Goal: Information Seeking & Learning: Find contact information

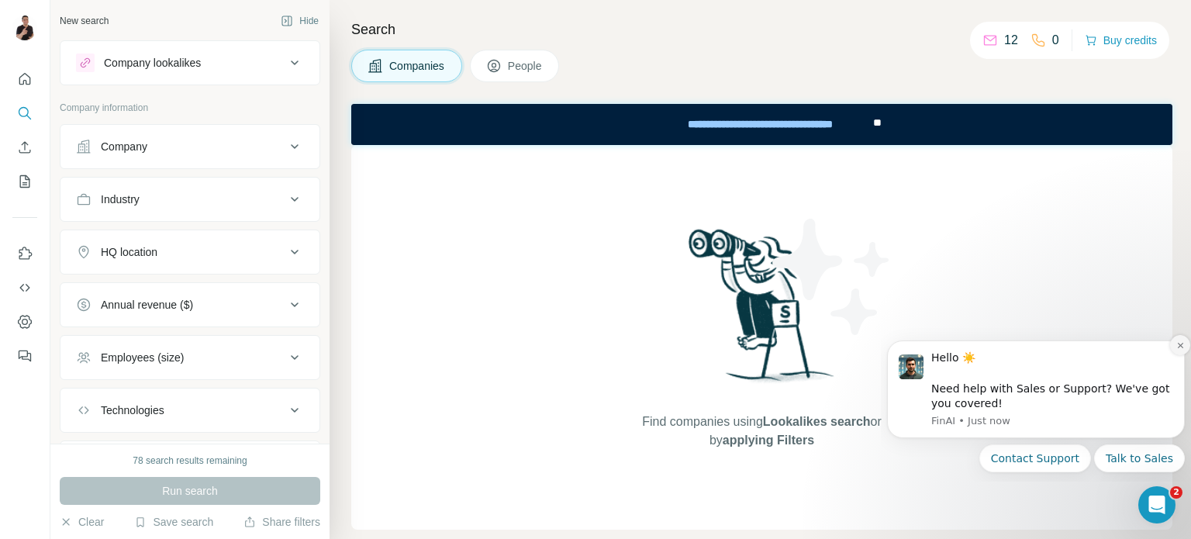
click at [1177, 348] on icon "Dismiss notification" at bounding box center [1180, 345] width 9 height 9
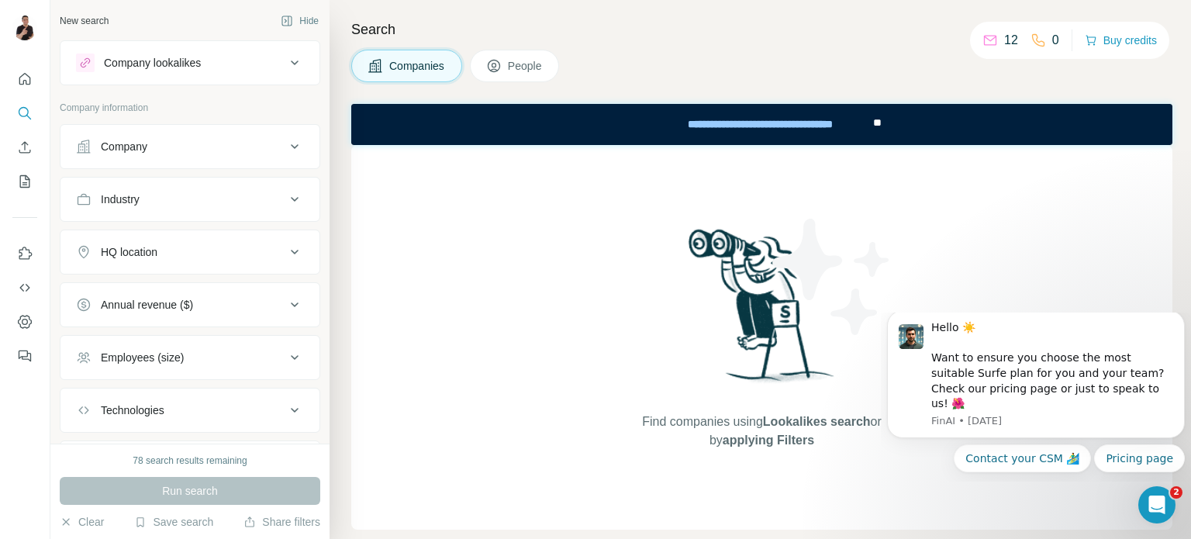
click at [285, 148] on icon at bounding box center [294, 146] width 19 height 19
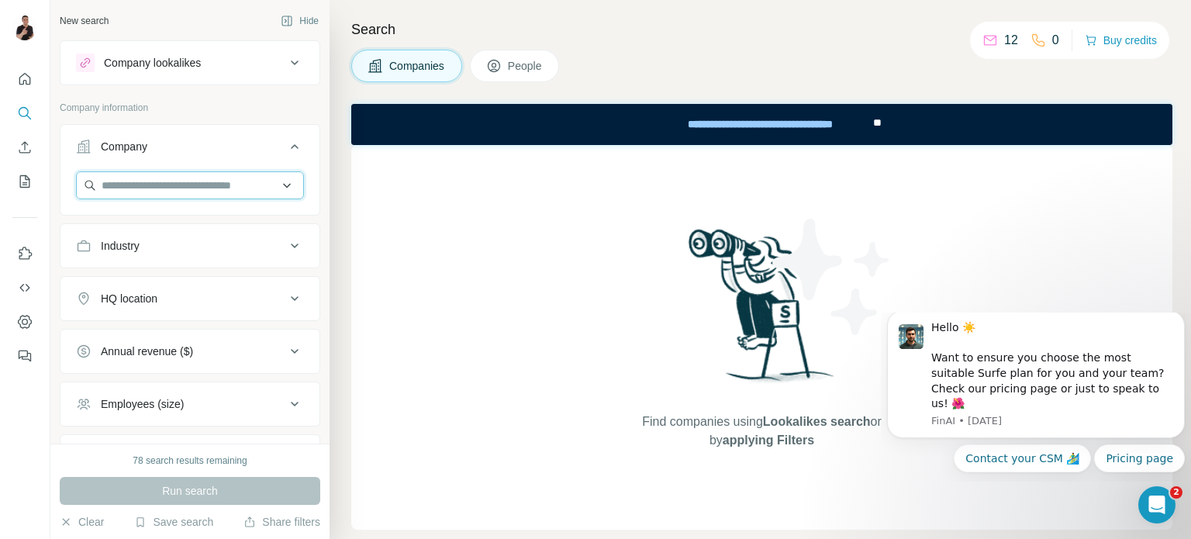
click at [273, 188] on input "text" at bounding box center [190, 185] width 228 height 28
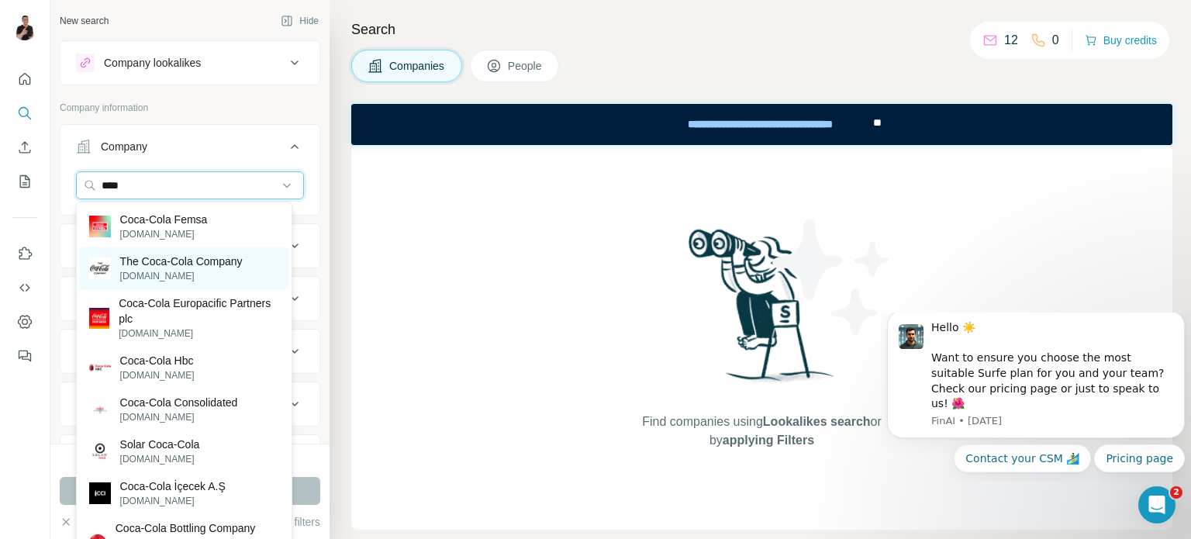
type input "****"
click at [183, 275] on p "[DOMAIN_NAME]" at bounding box center [181, 276] width 122 height 14
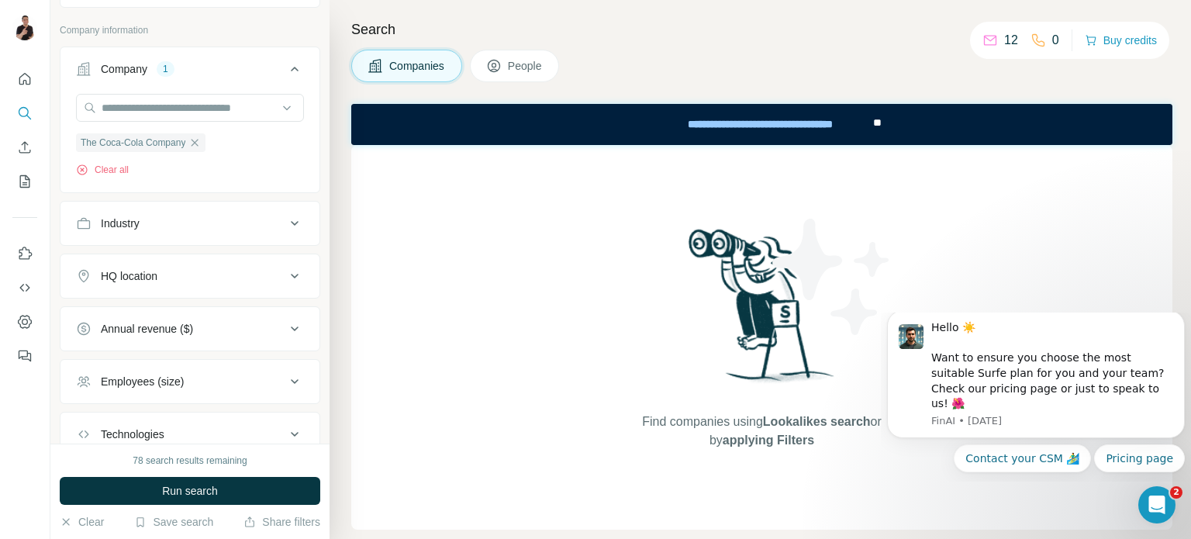
scroll to position [184, 0]
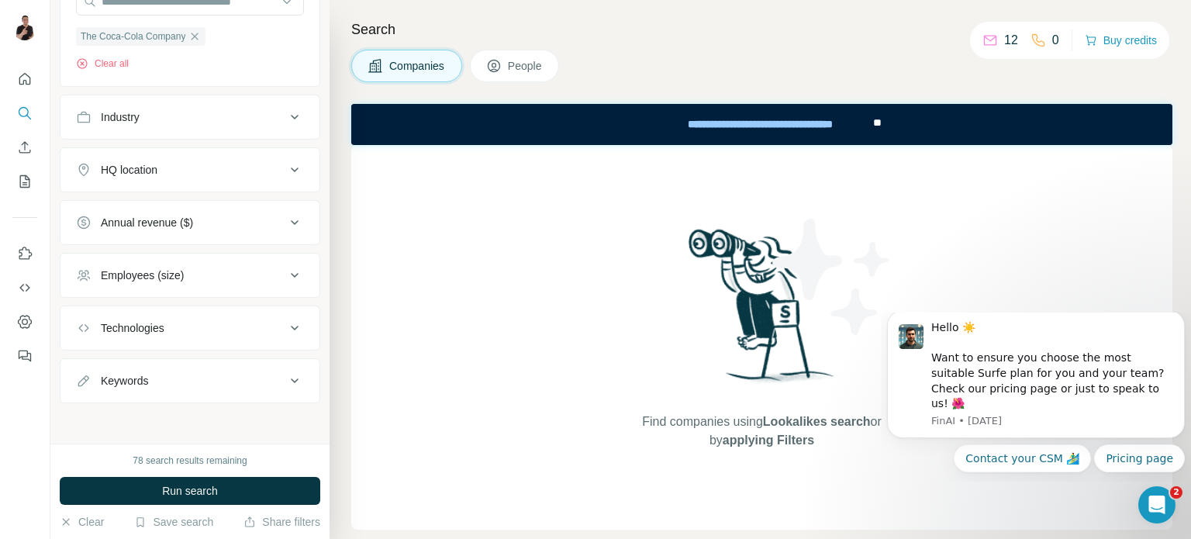
click at [169, 177] on button "HQ location" at bounding box center [189, 169] width 259 height 37
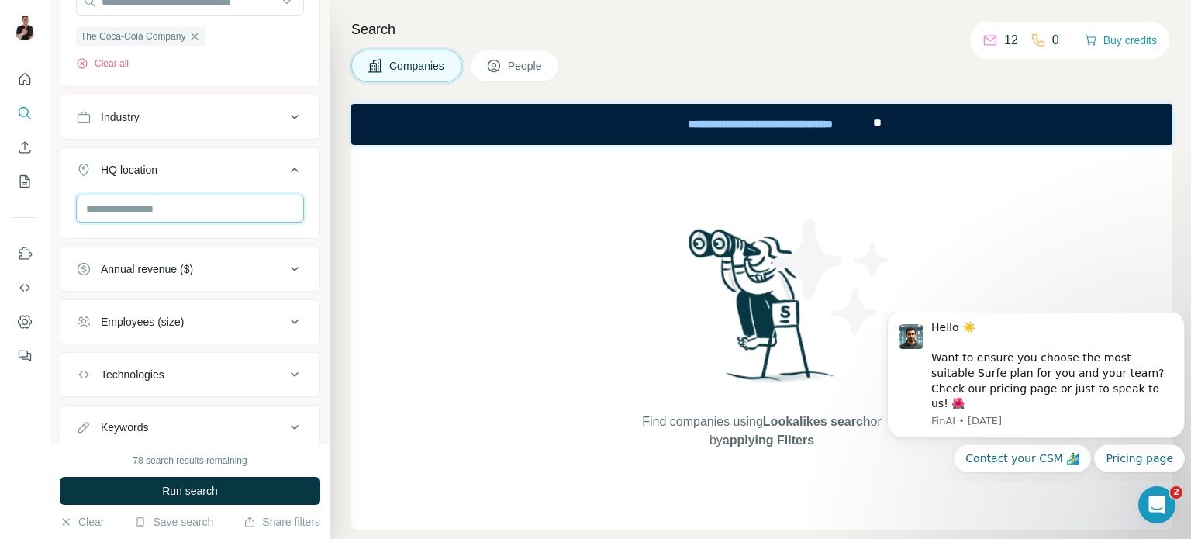
click at [159, 212] on input "text" at bounding box center [190, 209] width 228 height 28
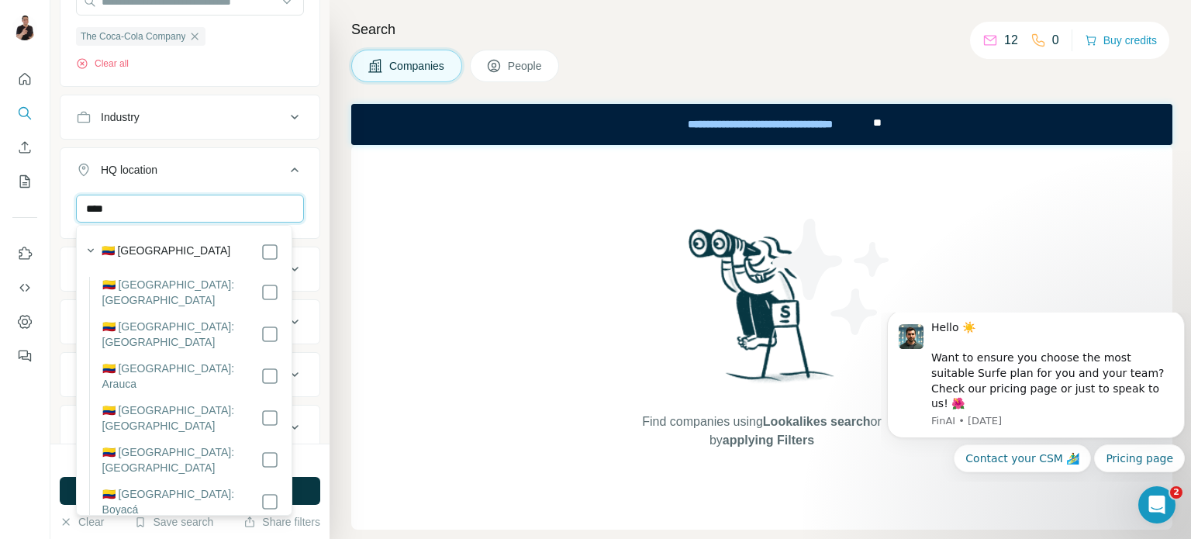
type input "****"
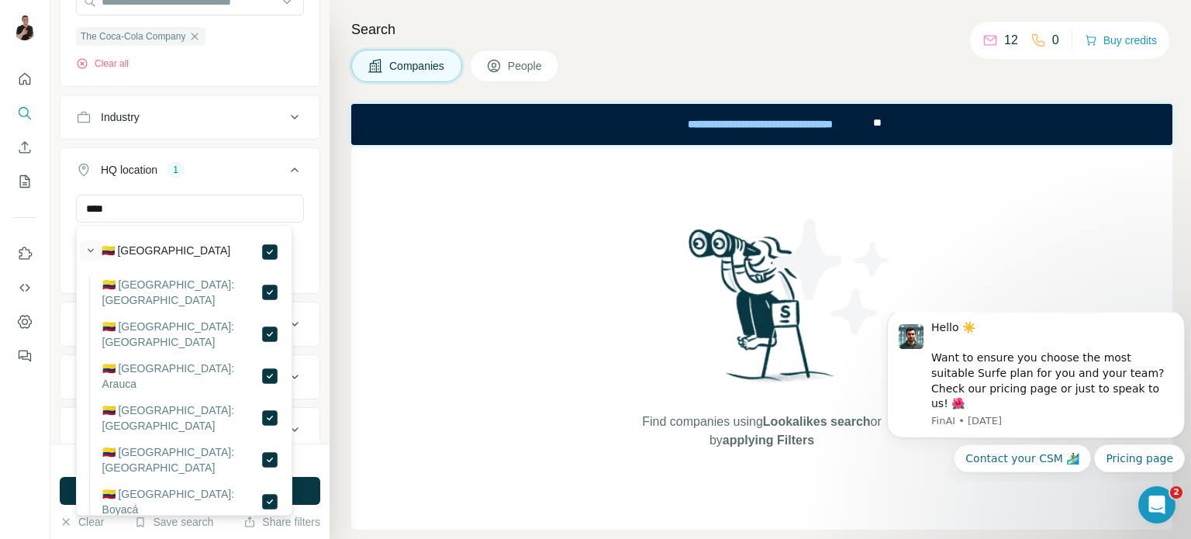
click at [91, 249] on icon "button" at bounding box center [91, 251] width 16 height 16
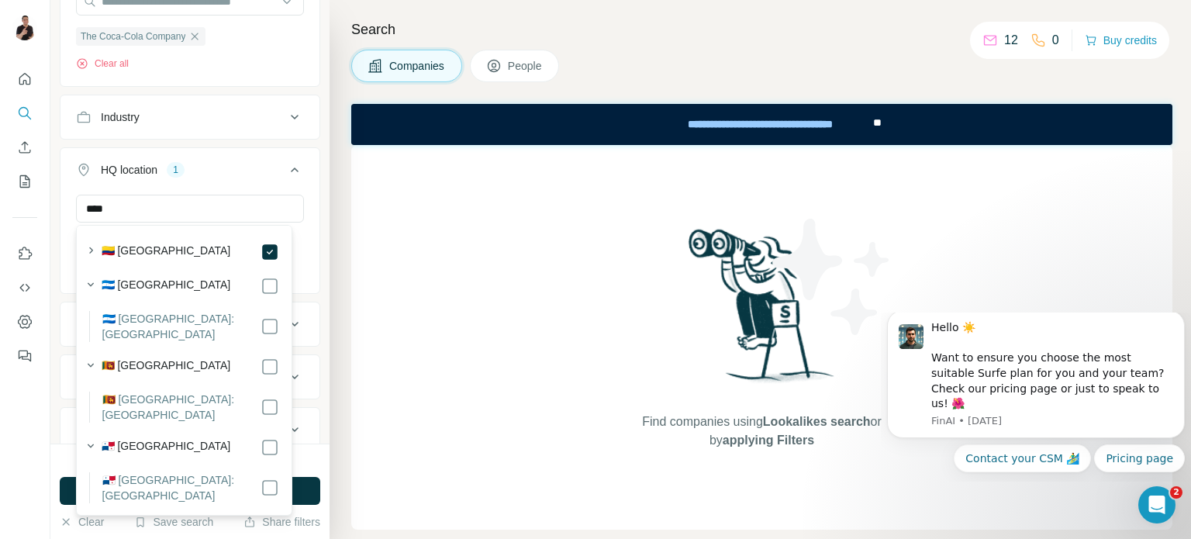
click at [256, 142] on ul "Company 1 The Coca-Cola Company Clear all Industry HQ location 1 **** [GEOGRAPH…" at bounding box center [190, 222] width 260 height 564
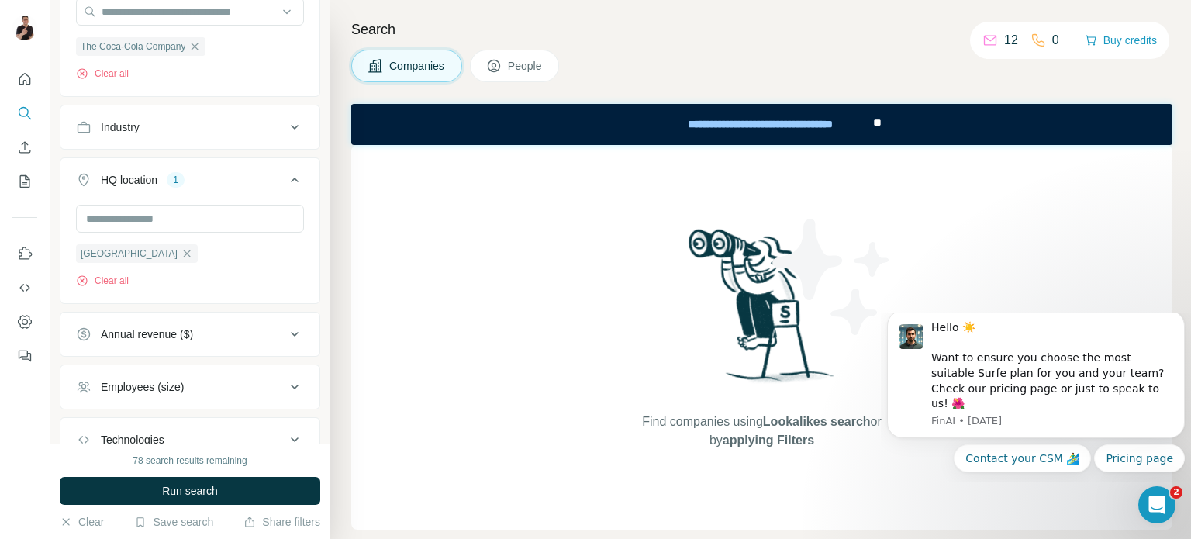
scroll to position [286, 0]
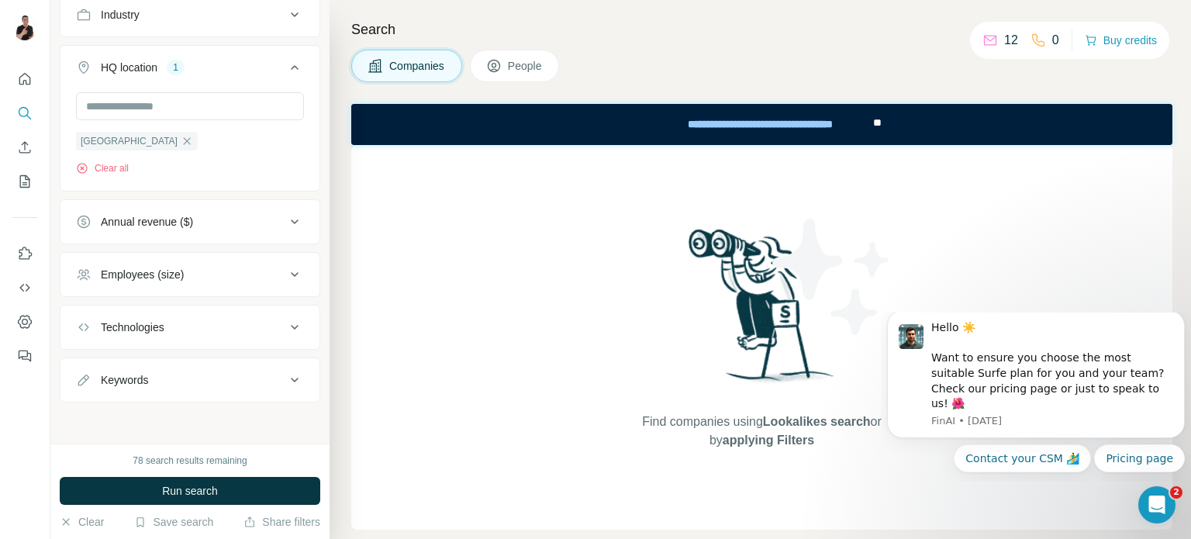
click at [191, 374] on div "Keywords" at bounding box center [180, 380] width 209 height 16
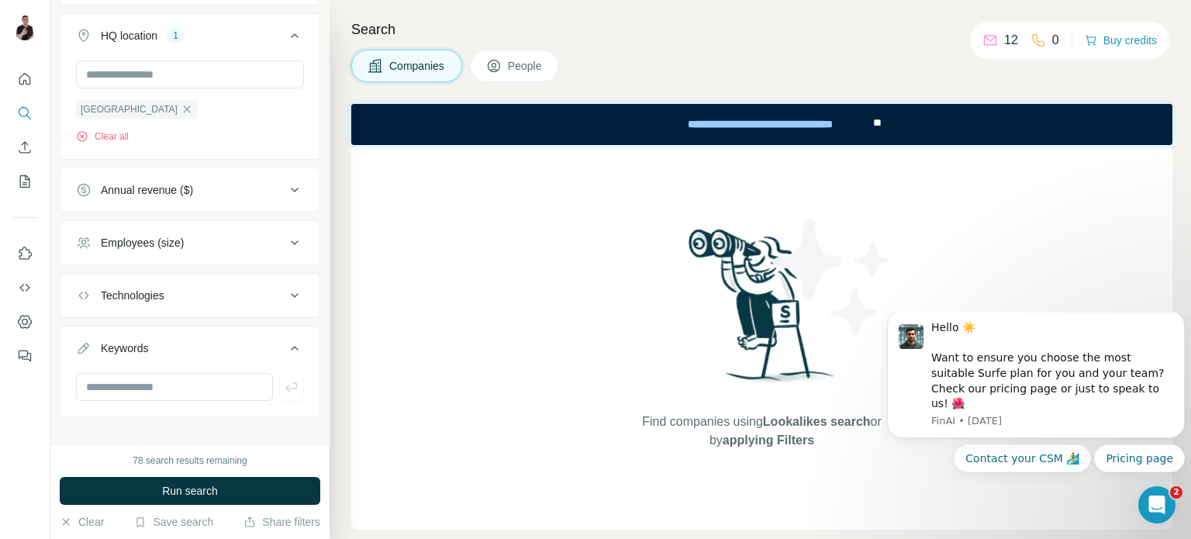
scroll to position [333, 0]
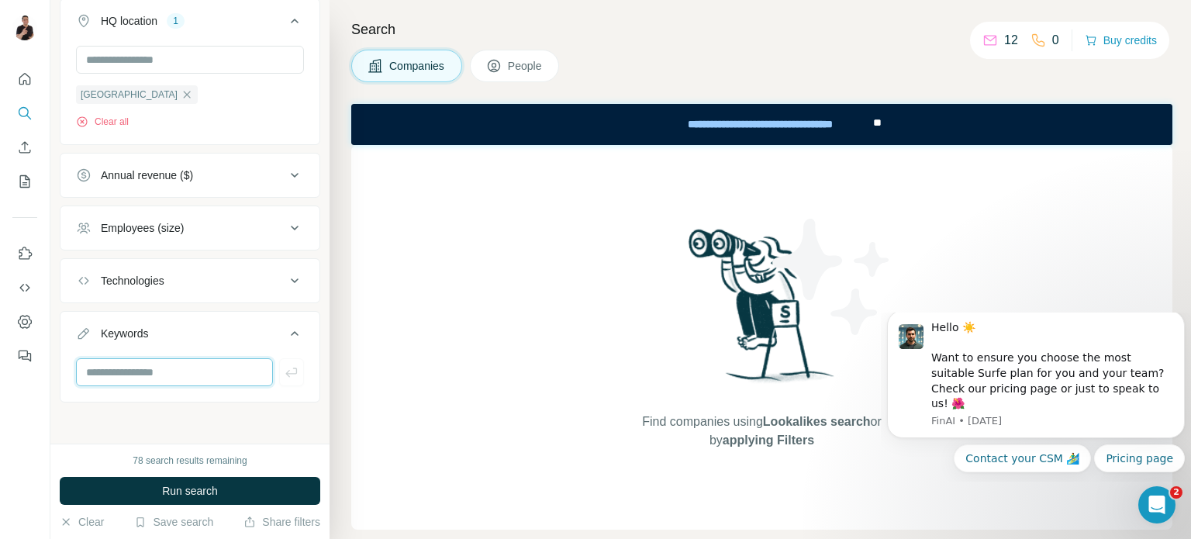
click at [146, 371] on input "text" at bounding box center [174, 372] width 197 height 28
type input "**********"
click at [284, 374] on icon "button" at bounding box center [292, 372] width 16 height 16
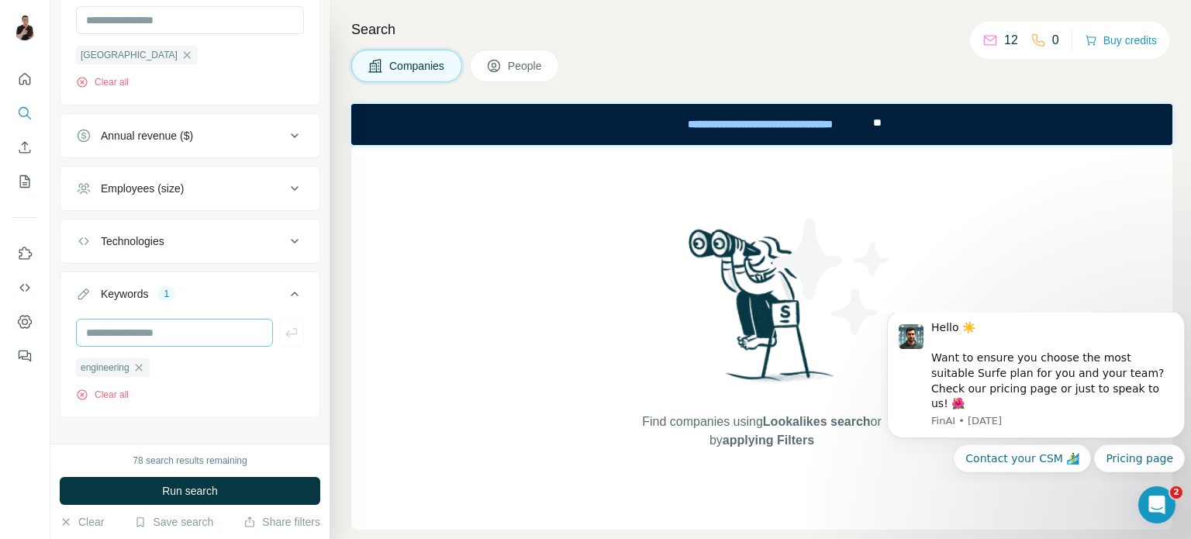
scroll to position [388, 0]
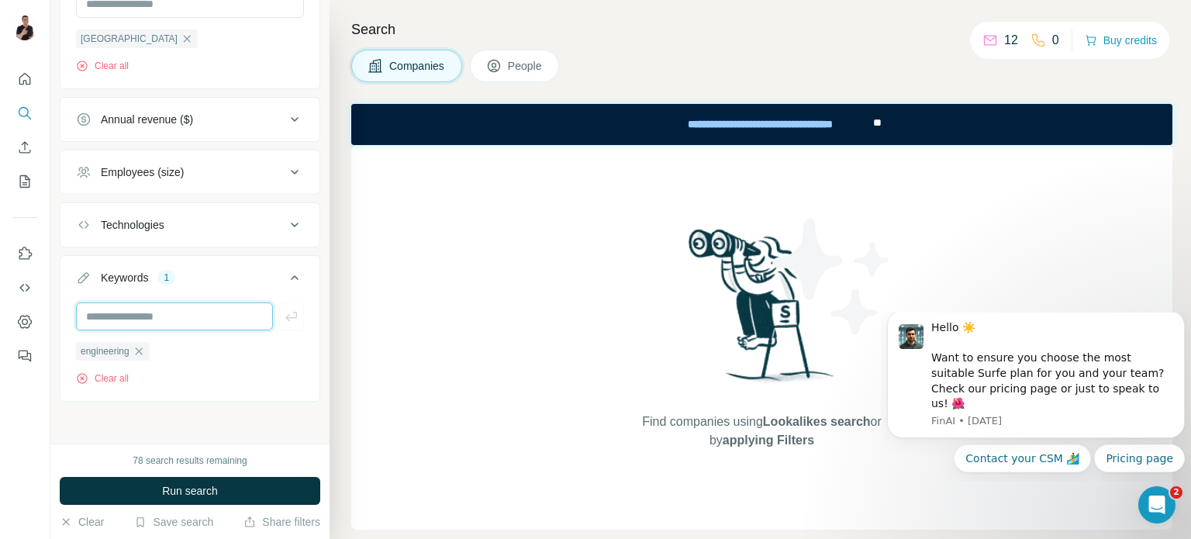
click at [191, 319] on input "text" at bounding box center [174, 316] width 197 height 28
type input "**********"
click at [284, 314] on icon "button" at bounding box center [292, 317] width 16 height 16
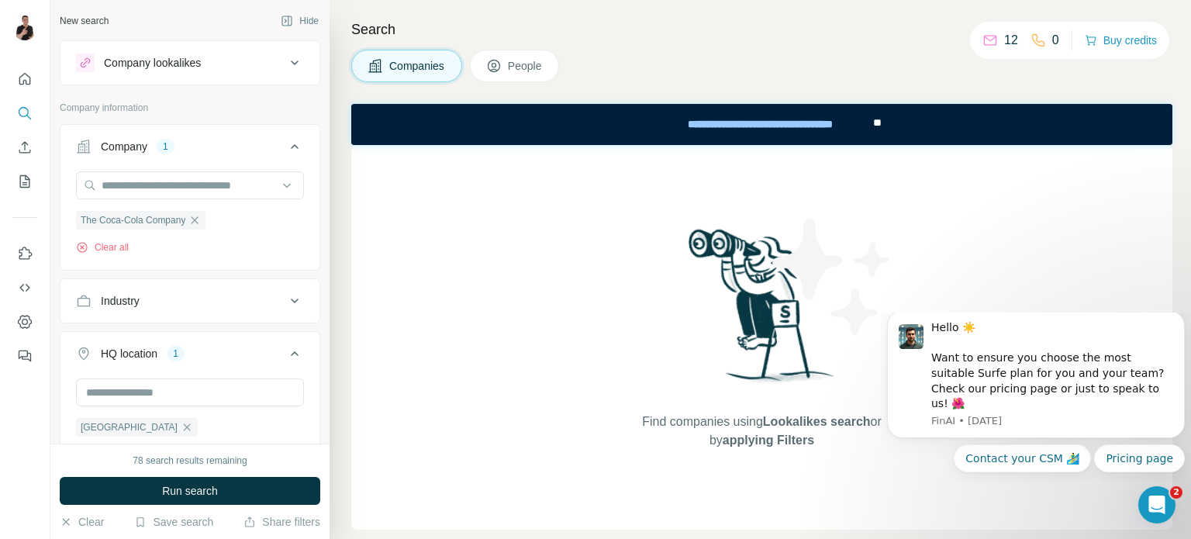
click at [509, 68] on button "People" at bounding box center [515, 66] width 90 height 33
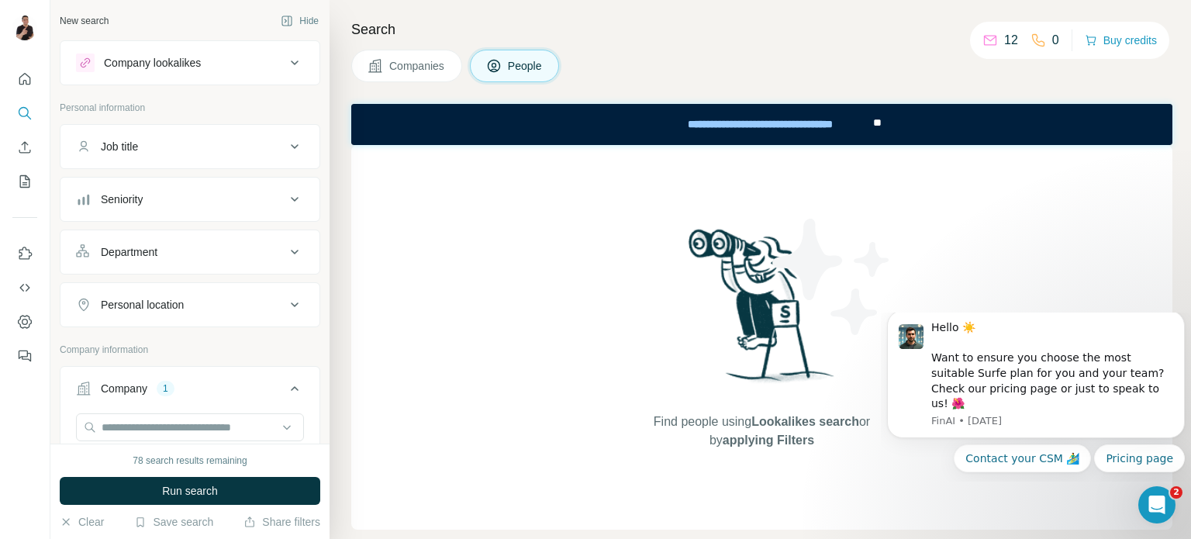
click at [285, 247] on icon at bounding box center [294, 252] width 19 height 19
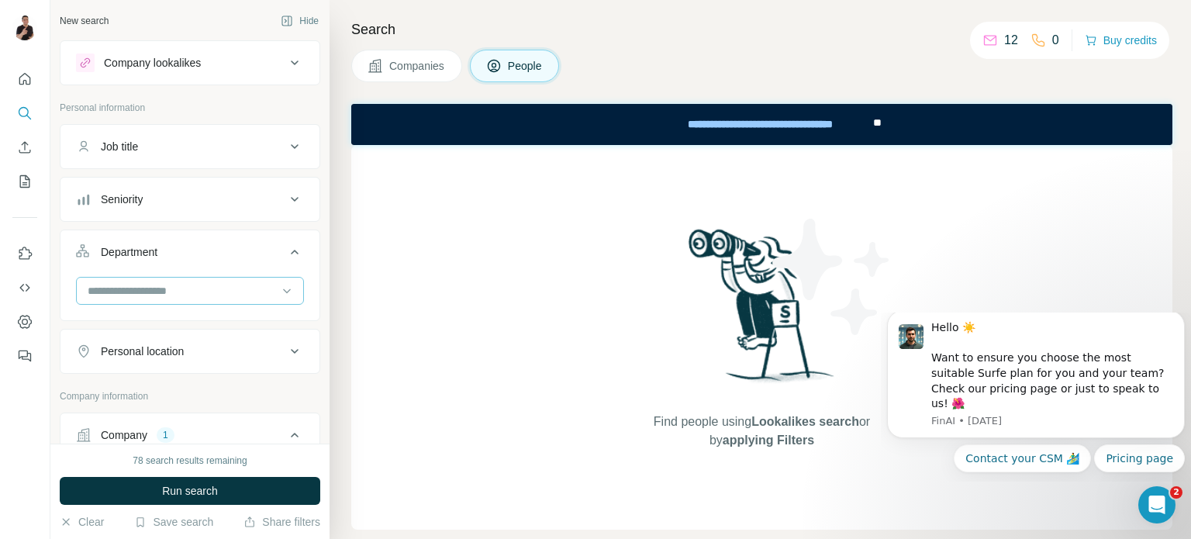
click at [187, 294] on input at bounding box center [181, 290] width 191 height 17
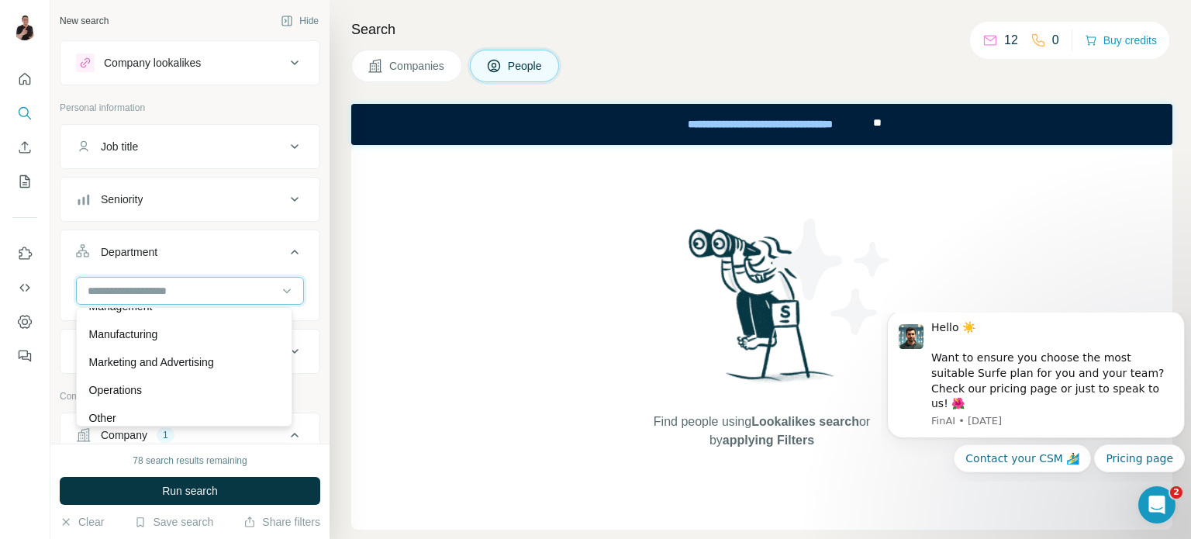
scroll to position [248, 0]
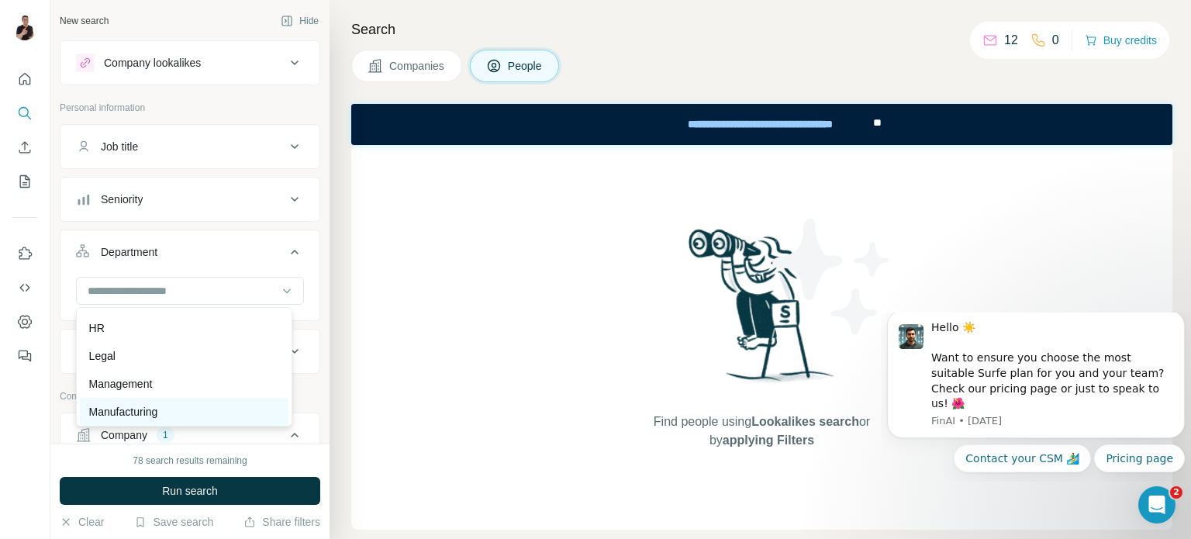
click at [158, 409] on p "Manufacturing" at bounding box center [123, 412] width 69 height 16
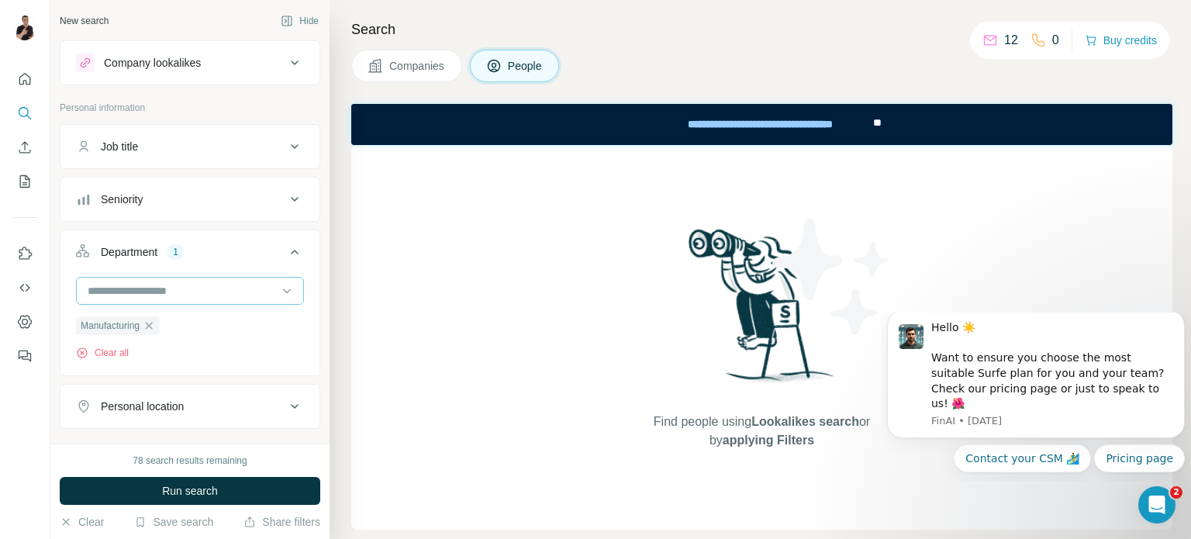
click at [191, 288] on input at bounding box center [181, 290] width 191 height 17
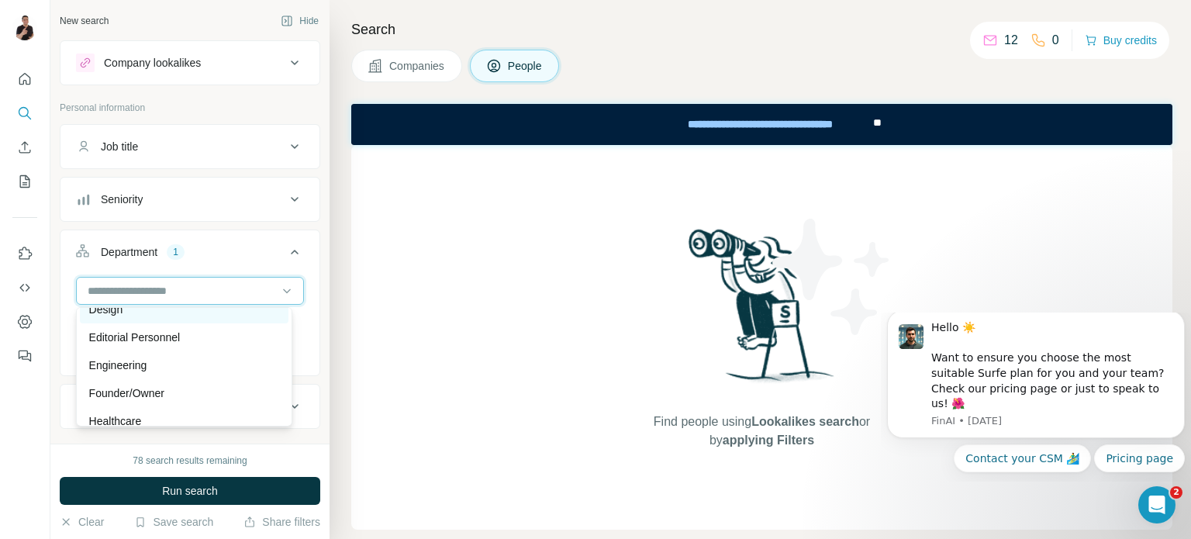
scroll to position [93, 0]
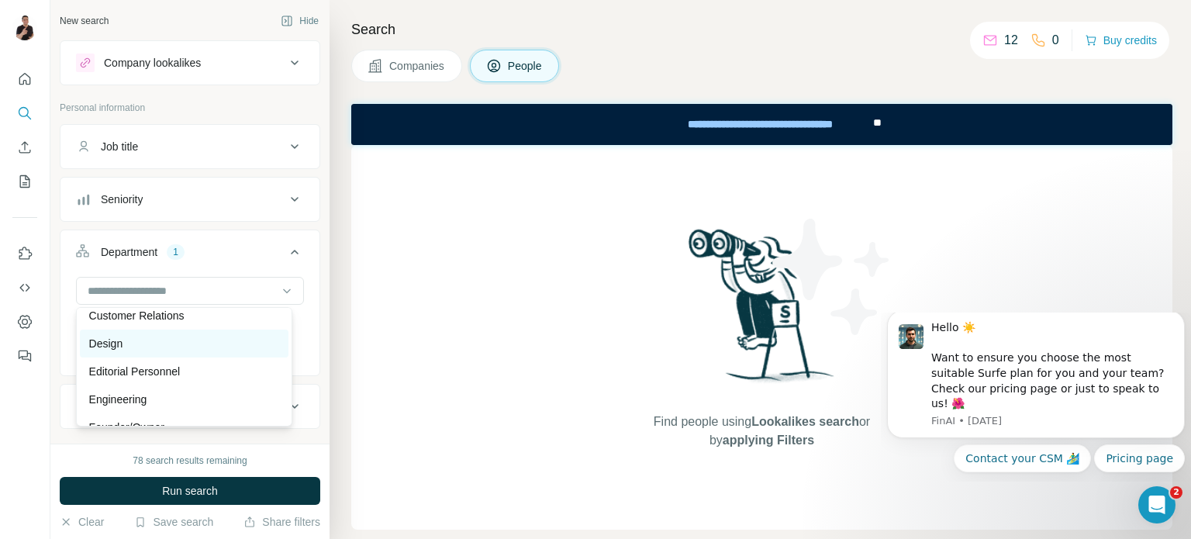
click at [127, 346] on div "Design" at bounding box center [184, 344] width 190 height 16
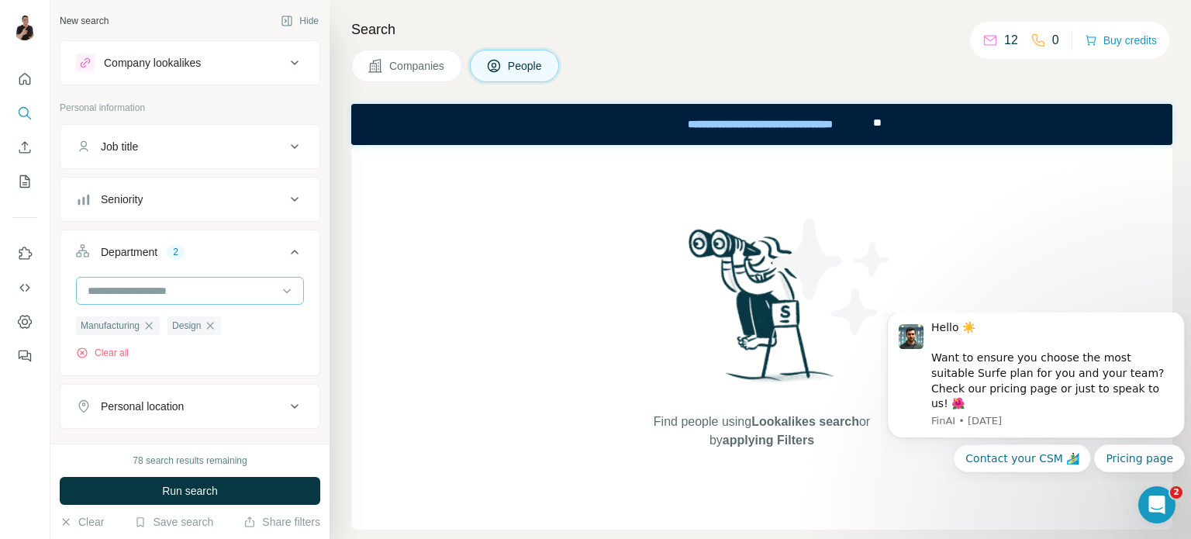
click at [188, 291] on input at bounding box center [181, 290] width 191 height 17
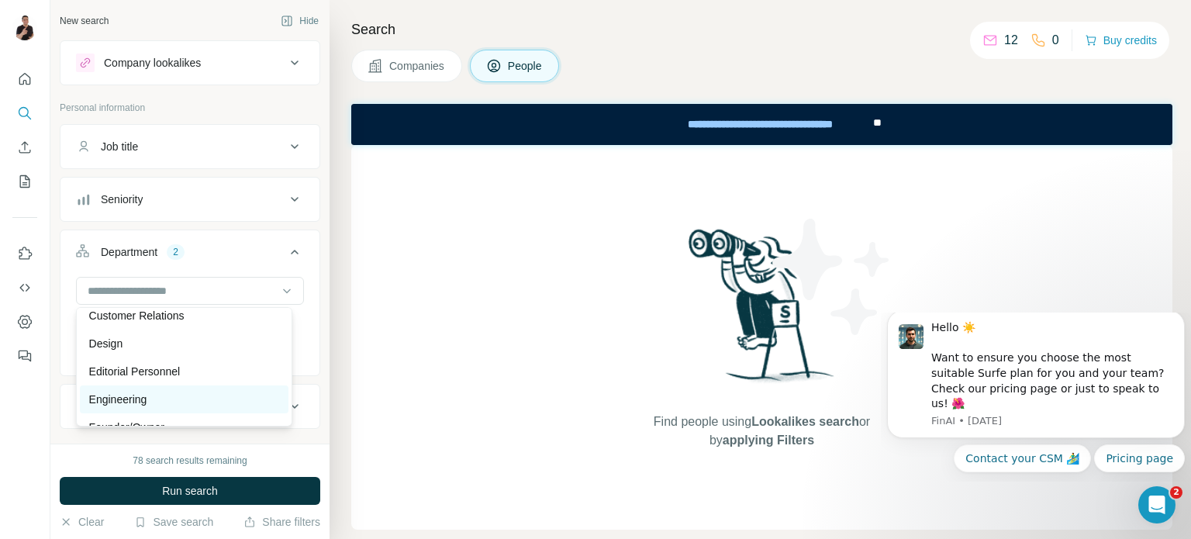
click at [160, 397] on div "Engineering" at bounding box center [184, 399] width 190 height 16
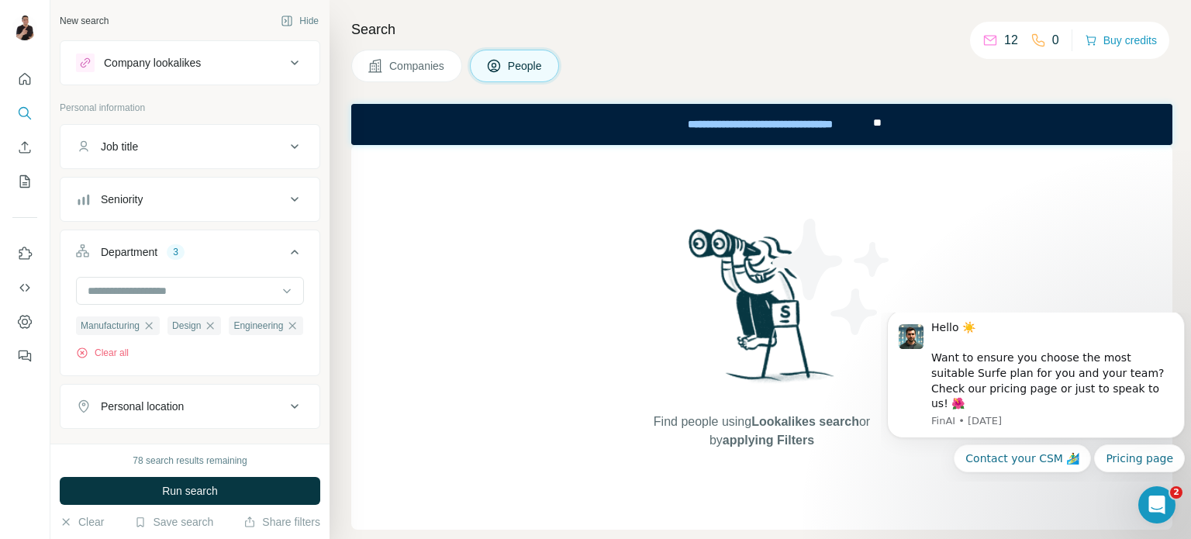
click at [147, 202] on div "Seniority" at bounding box center [180, 199] width 209 height 16
